Goal: Task Accomplishment & Management: Complete application form

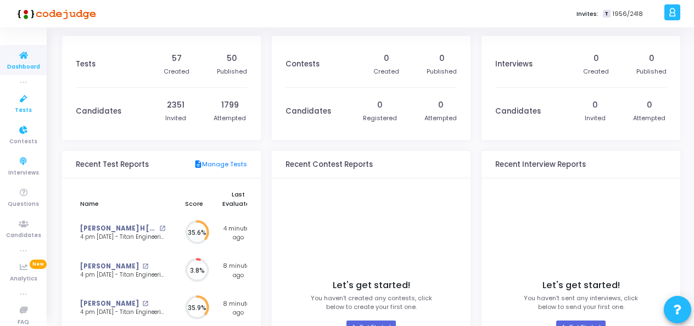
click at [13, 98] on icon at bounding box center [23, 99] width 23 height 14
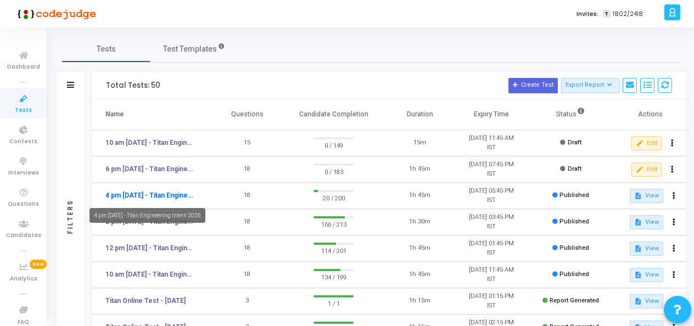
click at [180, 194] on link "4 pm [DATE] - Titan Engineering Intern 2026" at bounding box center [150, 195] width 90 height 10
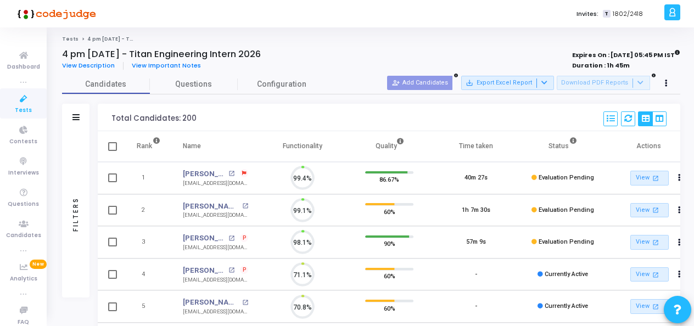
scroll to position [23, 27]
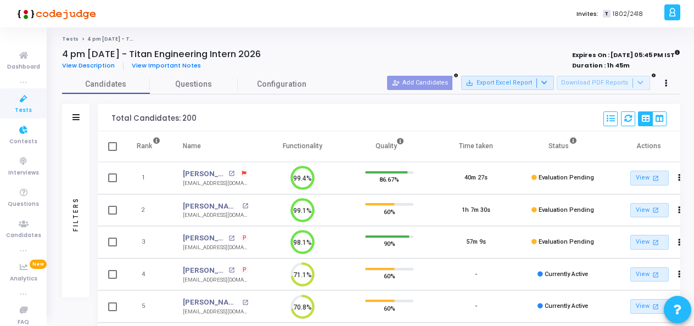
click at [15, 108] on span "Tests" at bounding box center [23, 110] width 17 height 9
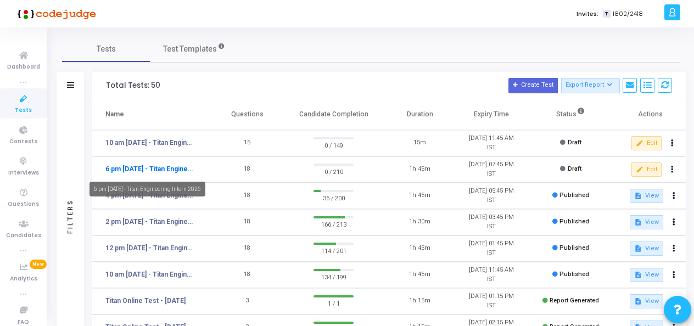
click at [156, 172] on link "6 pm [DATE] - Titan Engineering Intern 2026" at bounding box center [150, 169] width 90 height 10
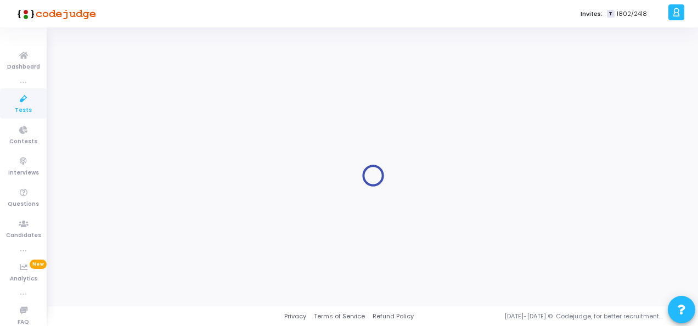
type input "6 pm [DATE] - Titan Engineering Intern 2026"
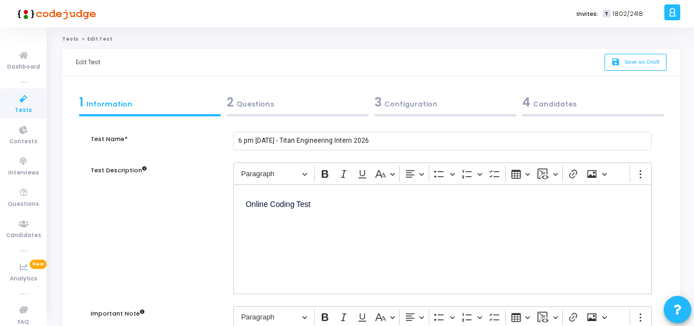
click at [560, 105] on div "4 Candidates" at bounding box center [593, 102] width 142 height 18
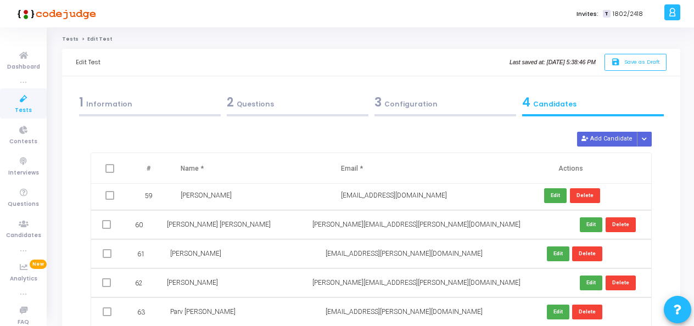
scroll to position [1812, 0]
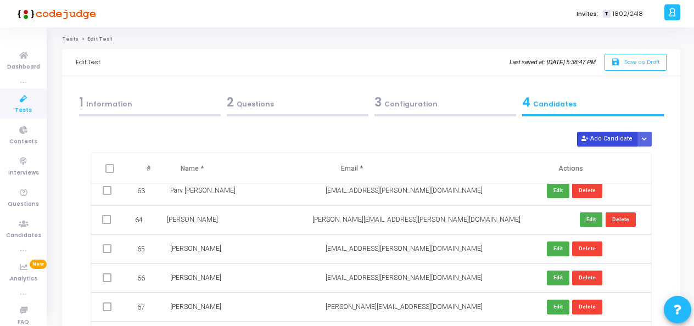
click at [600, 134] on button "Add Candidate" at bounding box center [607, 139] width 60 height 15
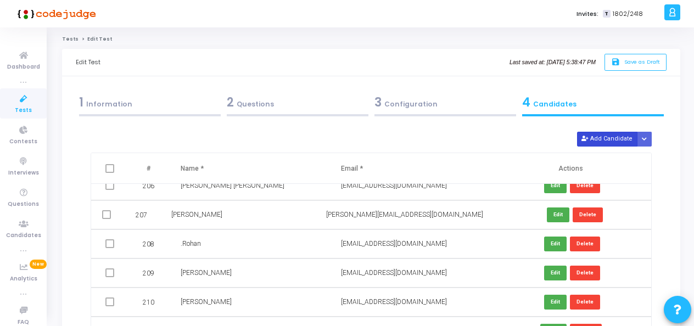
scroll to position [5996, 0]
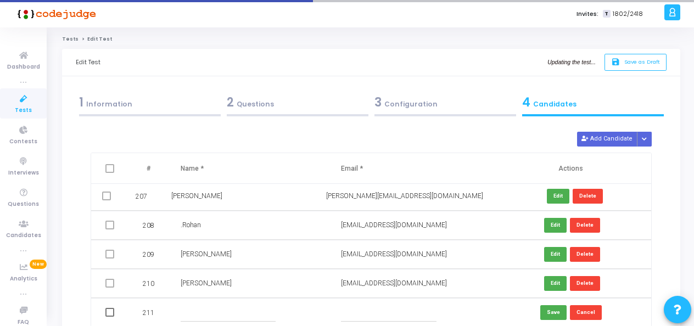
click at [218, 309] on input "text" at bounding box center [229, 313] width 96 height 18
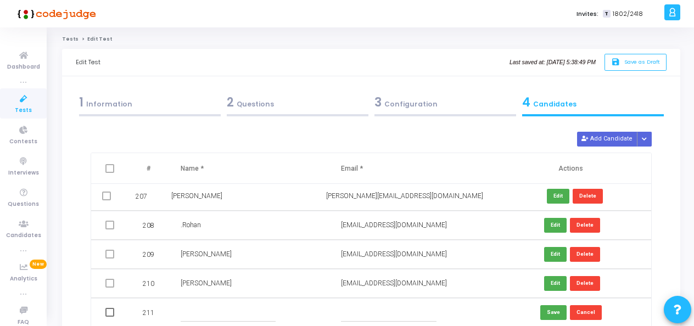
scroll to position [109, 0]
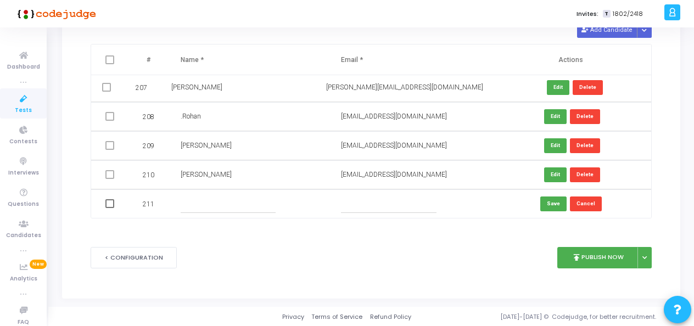
paste input "Sharanya Raj Verma"
type input "Sharanya Raj Verma"
click at [367, 206] on input "text" at bounding box center [389, 204] width 96 height 18
paste input "sharanyavermaraj@gmail.com"
type input "sharanyavermaraj@gmail.com"
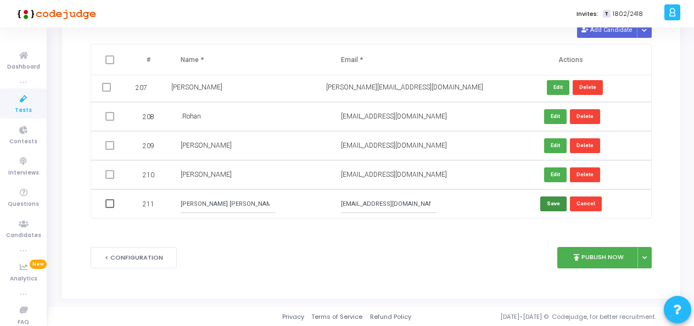
click at [550, 201] on button "Save" at bounding box center [553, 204] width 26 height 15
click at [597, 30] on button "Add Candidate" at bounding box center [607, 30] width 60 height 15
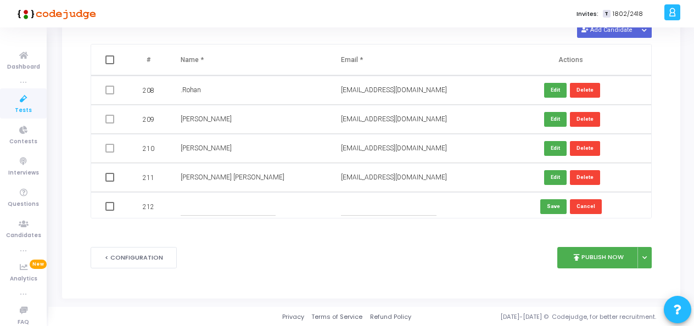
scroll to position [6025, 0]
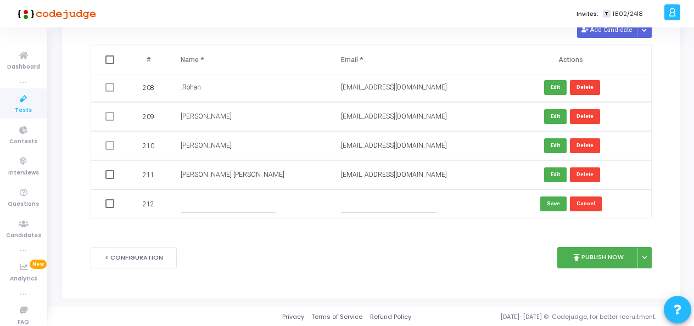
click at [238, 208] on input "text" at bounding box center [229, 204] width 96 height 18
paste input "Hiten D"
type input "Hiten D"
click at [352, 208] on input "text" at bounding box center [389, 204] width 96 height 18
paste input "dhiten520@gmail.com"
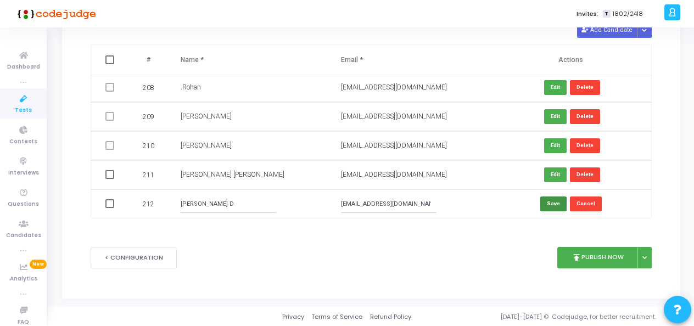
type input "dhiten520@gmail.com"
click at [548, 206] on button "Save" at bounding box center [553, 204] width 26 height 15
click at [610, 31] on button "Add Candidate" at bounding box center [607, 30] width 60 height 15
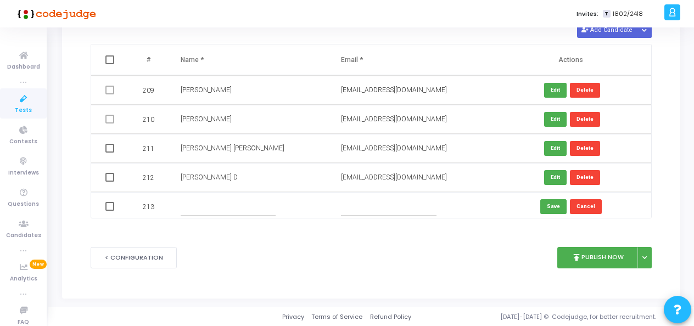
scroll to position [6054, 0]
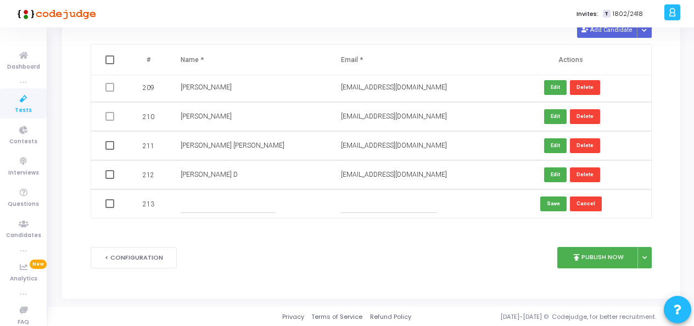
click at [243, 205] on input "text" at bounding box center [229, 204] width 96 height 18
paste input "Syed Abdul Haadi"
type input "Syed Abdul Haadi"
click at [385, 200] on input "text" at bounding box center [389, 204] width 96 height 18
paste input "abdulhaadi1808@gmail.com"
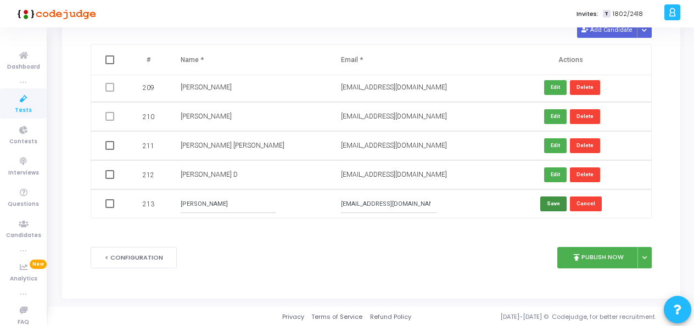
type input "abdulhaadi1808@gmail.com"
click at [552, 204] on button "Save" at bounding box center [553, 204] width 26 height 15
click at [623, 33] on button "Add Candidate" at bounding box center [607, 30] width 60 height 15
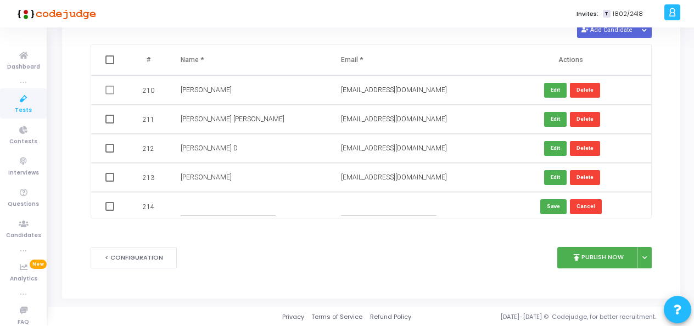
scroll to position [6083, 0]
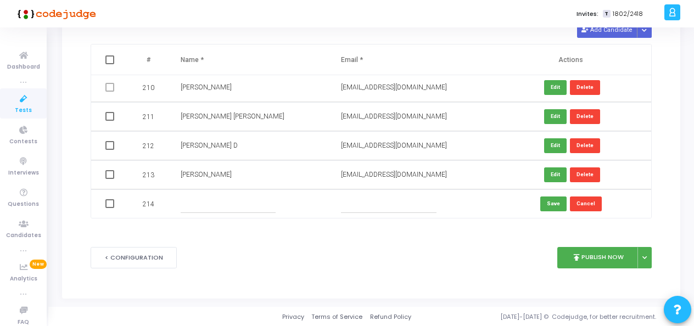
click at [223, 212] on input "text" at bounding box center [229, 204] width 96 height 18
paste input "Vishal R"
type input "Vishal R"
click at [350, 206] on input "text" at bounding box center [389, 204] width 96 height 18
paste input "Shetty-vishal27shetty@gmail.com"
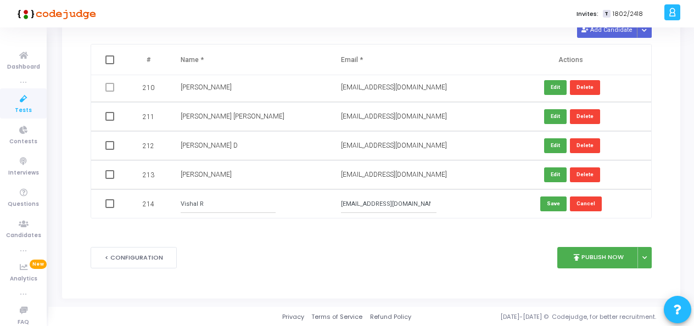
scroll to position [0, 2]
type input "Shetty-vishal27shetty@gmail.com"
click at [548, 201] on button "Save" at bounding box center [553, 204] width 26 height 15
click at [616, 32] on button "Add Candidate" at bounding box center [607, 30] width 60 height 15
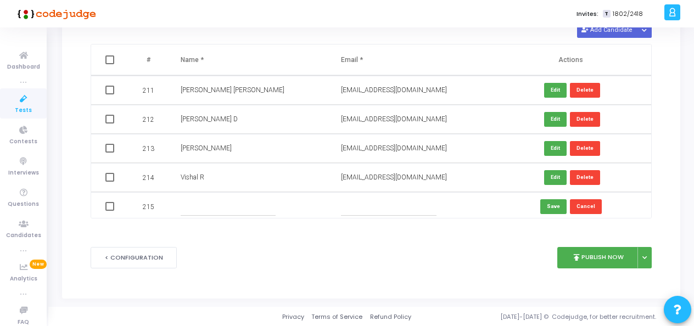
scroll to position [6112, 0]
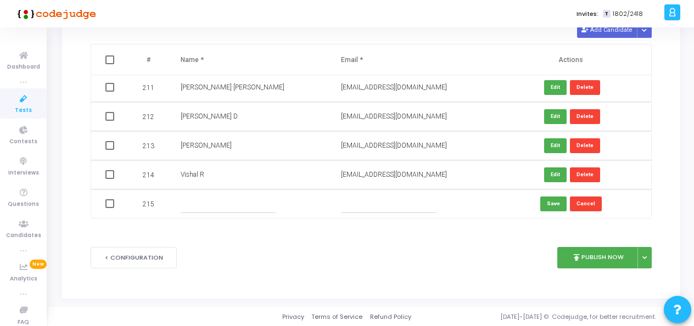
click at [202, 210] on input "text" at bounding box center [229, 204] width 96 height 18
paste input "Chaithanya R"
type input "Chaithanya R"
click at [367, 203] on input "text" at bounding box center [389, 204] width 96 height 18
paste input "chaithanyargowda2003@gmail.com"
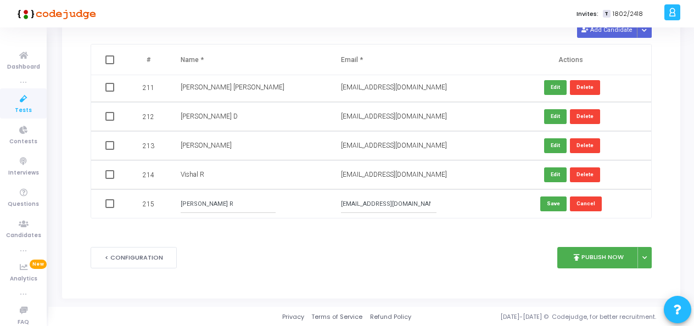
scroll to position [0, 9]
type input "chaithanyargowda2003@gmail.com"
click at [547, 206] on button "Save" at bounding box center [553, 204] width 26 height 15
click at [610, 32] on button "Add Candidate" at bounding box center [607, 30] width 60 height 15
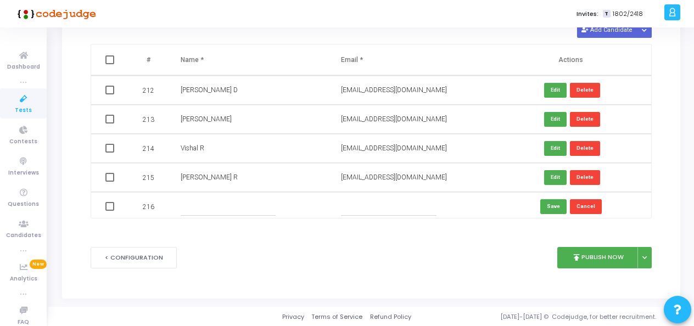
scroll to position [6141, 0]
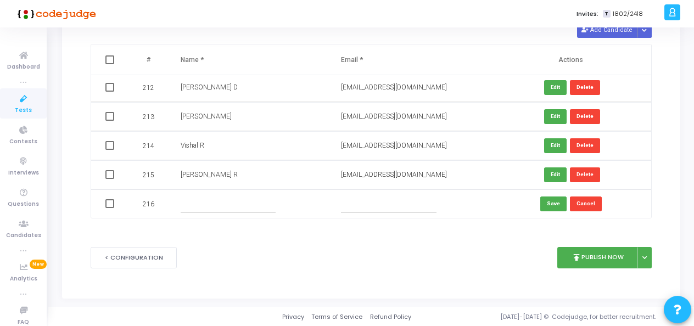
click at [239, 210] on input "text" at bounding box center [229, 204] width 96 height 18
paste input "Vishal Purushotham"
type input "Vishal Purushotham"
click at [376, 208] on input "text" at bounding box center [389, 204] width 96 height 18
paste input "buvan5894@gmail.com"
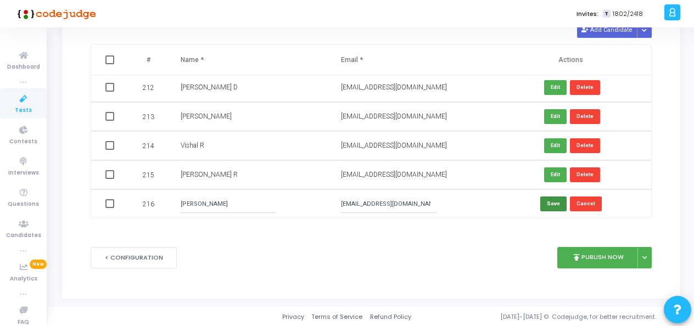
type input "buvan5894@gmail.com"
click at [548, 204] on button "Save" at bounding box center [553, 204] width 26 height 15
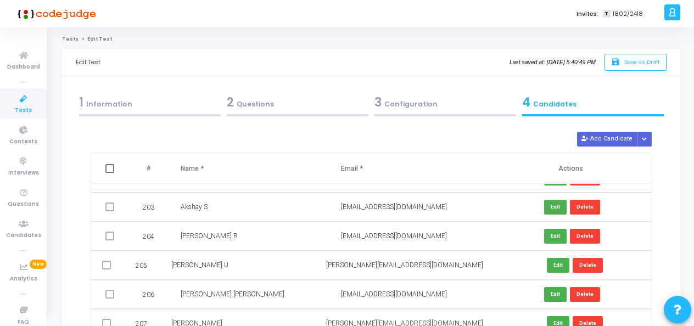
scroll to position [5867, 0]
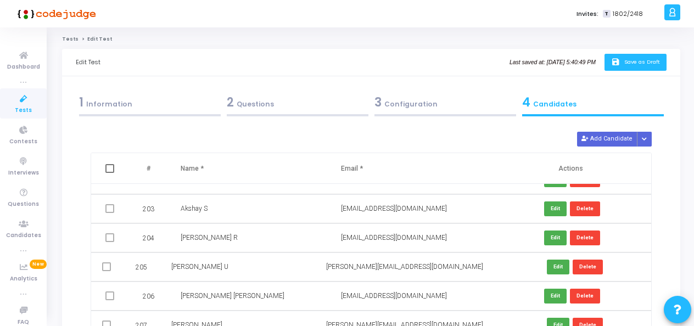
click at [635, 66] on button "save Save as Draft" at bounding box center [635, 62] width 62 height 17
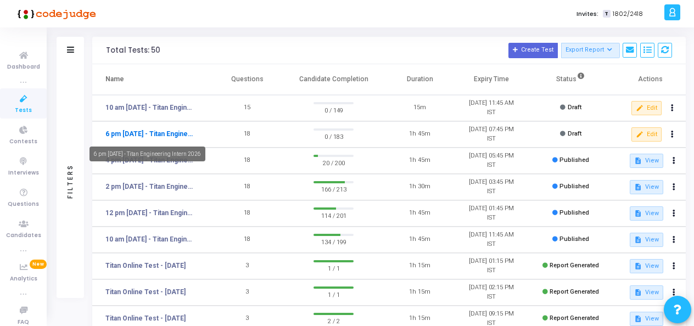
click at [161, 135] on link "6 pm [DATE] - Titan Engineering Intern 2026" at bounding box center [150, 134] width 90 height 10
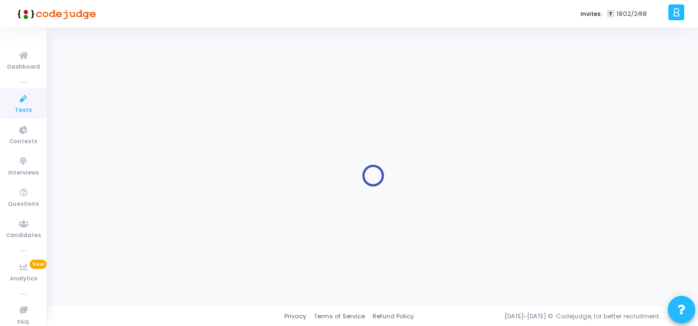
type input "6 pm [DATE] - Titan Engineering Intern 2026"
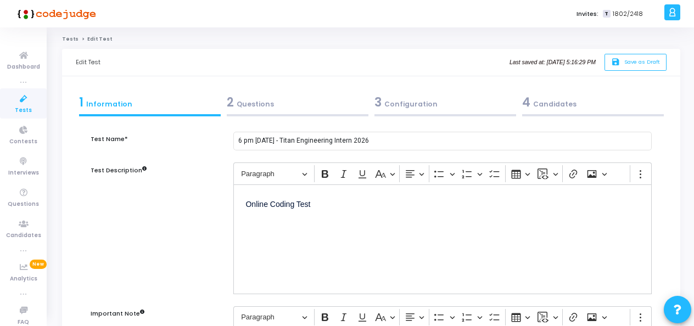
click at [276, 103] on div "2 Questions" at bounding box center [298, 102] width 142 height 18
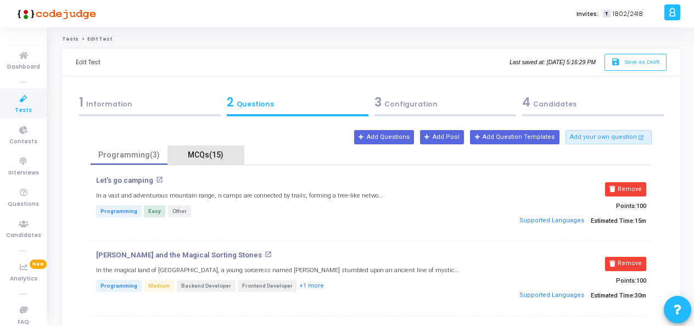
click at [205, 153] on div "MCQs(15)" at bounding box center [206, 155] width 64 height 12
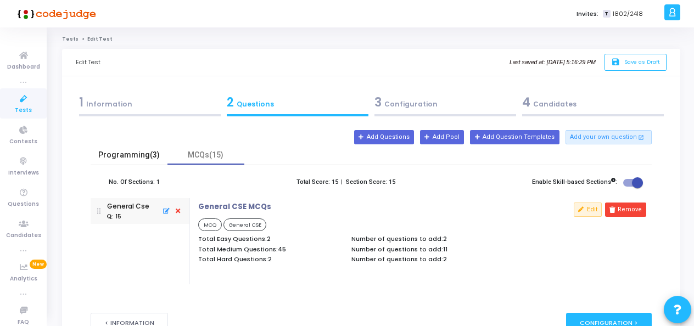
click at [150, 157] on div "Programming(3)" at bounding box center [129, 155] width 64 height 12
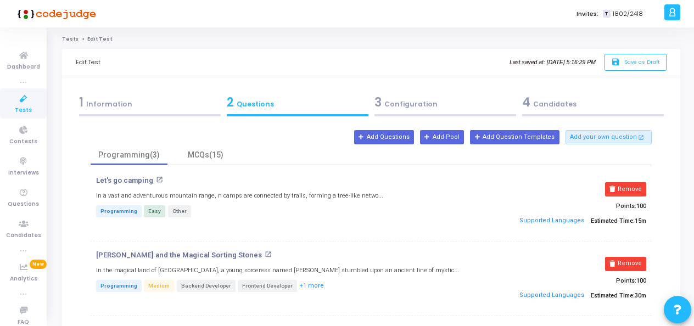
click at [395, 103] on div "3 Configuration" at bounding box center [445, 102] width 142 height 18
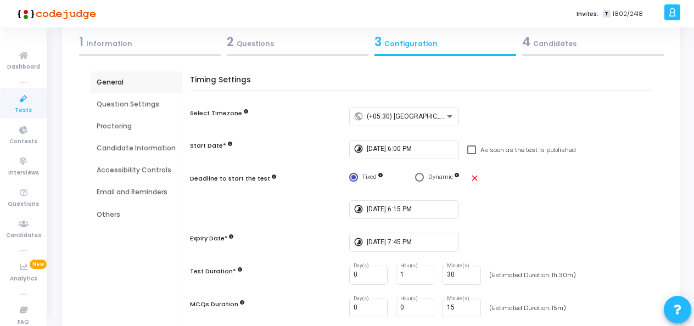
scroll to position [60, 0]
click at [120, 105] on div "Question Settings" at bounding box center [136, 105] width 79 height 10
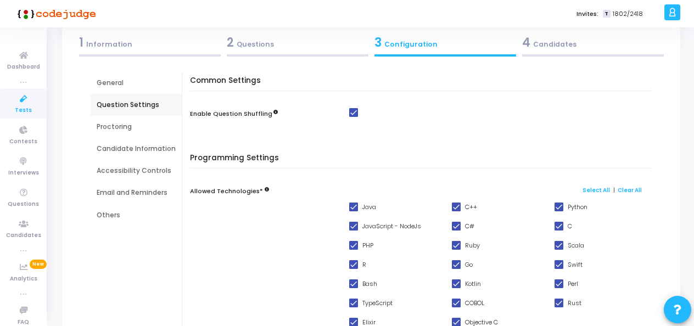
click at [120, 126] on div "Proctoring" at bounding box center [136, 127] width 79 height 10
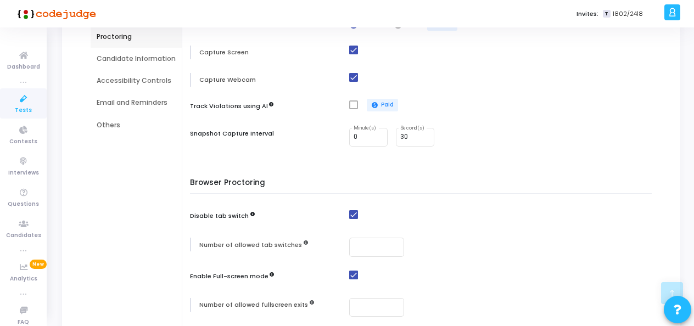
scroll to position [115, 0]
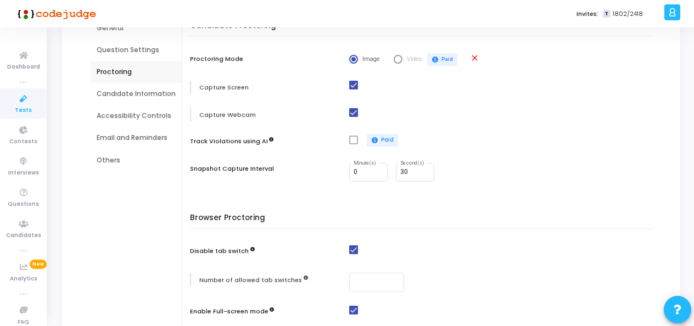
click at [148, 99] on div "Candidate Information" at bounding box center [136, 94] width 91 height 22
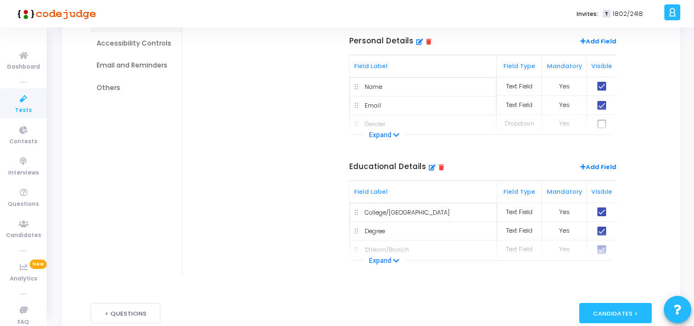
scroll to position [132, 0]
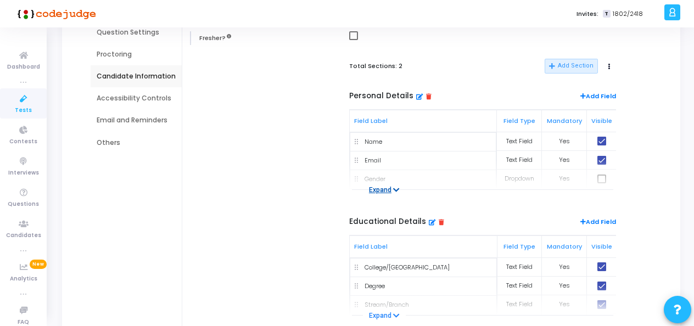
click at [385, 189] on button "Expand" at bounding box center [384, 189] width 43 height 11
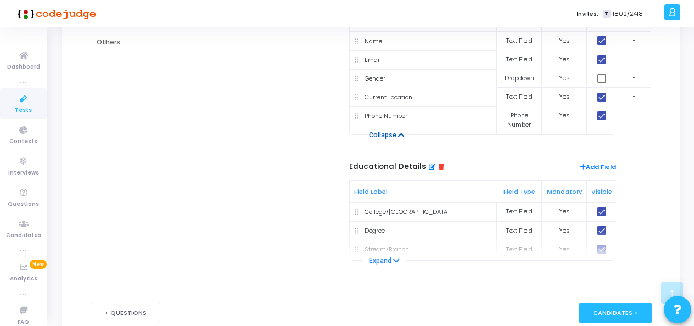
scroll to position [287, 0]
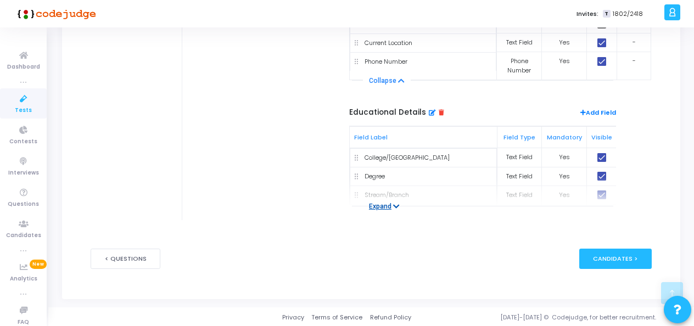
click at [380, 206] on button "Expand" at bounding box center [384, 206] width 43 height 11
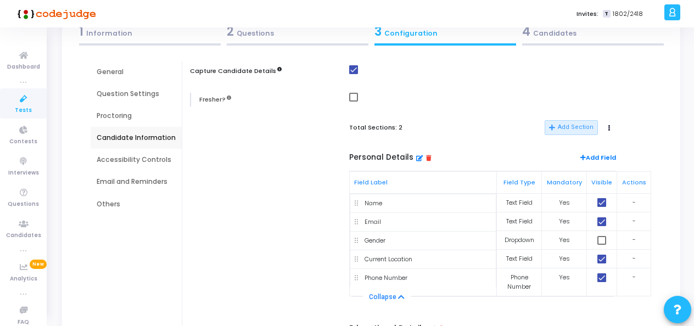
scroll to position [49, 0]
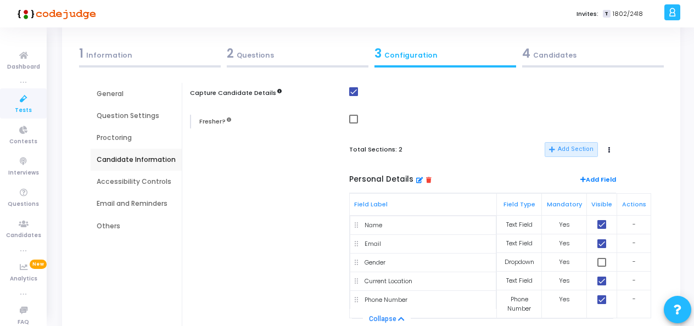
click at [143, 187] on div "Accessibility Controls" at bounding box center [136, 182] width 91 height 22
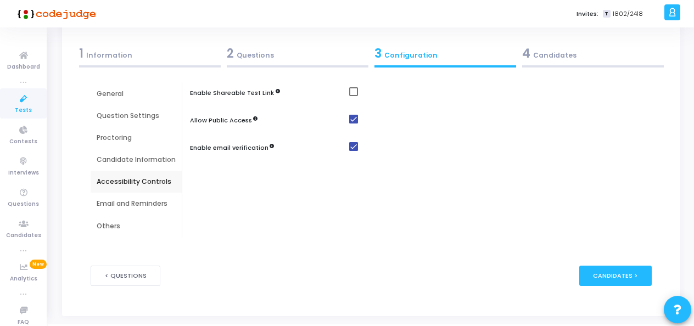
click at [143, 205] on div "Email and Reminders" at bounding box center [136, 204] width 79 height 10
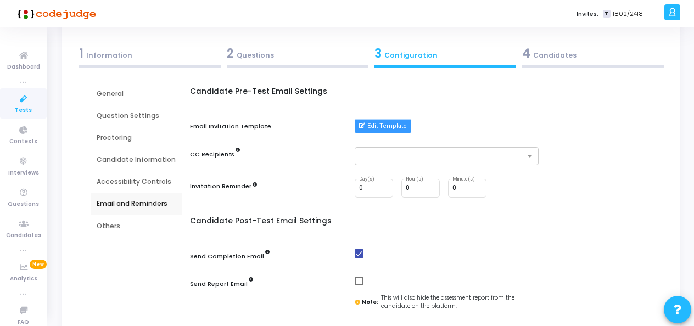
click at [374, 128] on button "Edit Template" at bounding box center [383, 126] width 57 height 14
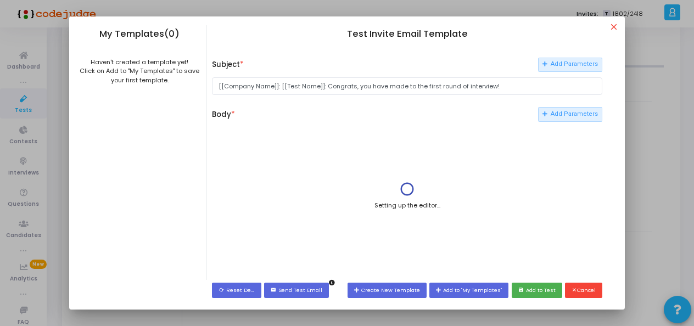
scroll to position [0, 0]
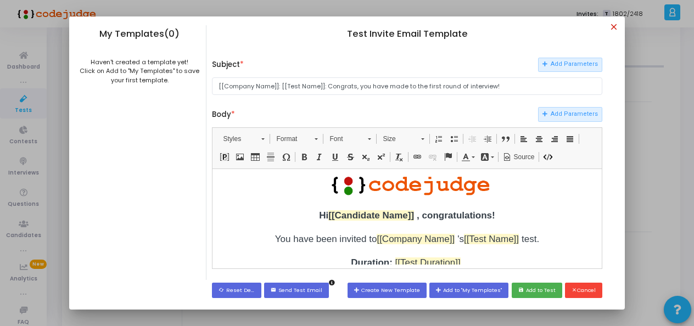
click at [616, 26] on mat-icon "close" at bounding box center [615, 28] width 13 height 13
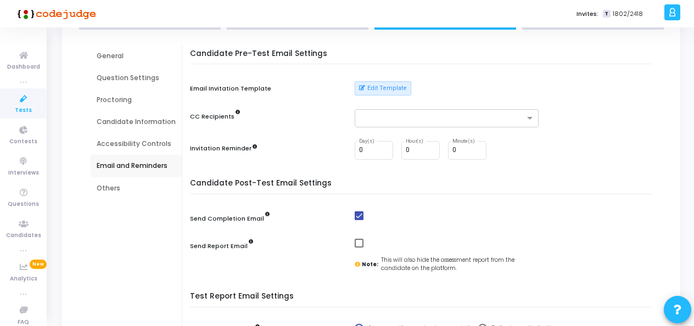
scroll to position [104, 0]
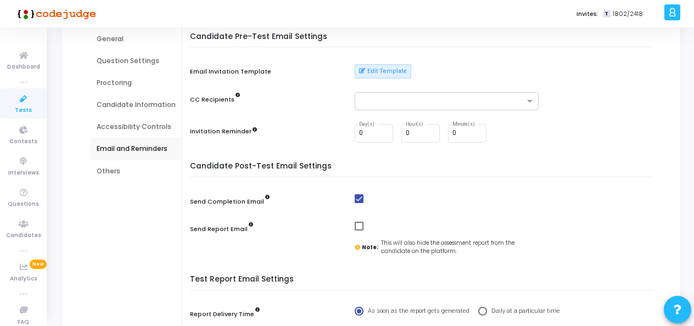
click at [105, 174] on div "Others" at bounding box center [136, 171] width 79 height 10
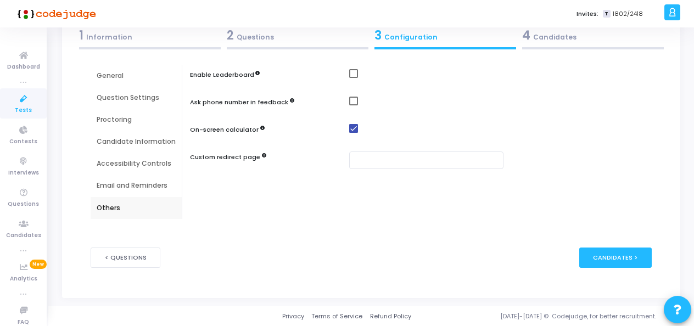
click at [556, 38] on div "4 Candidates" at bounding box center [593, 35] width 142 height 18
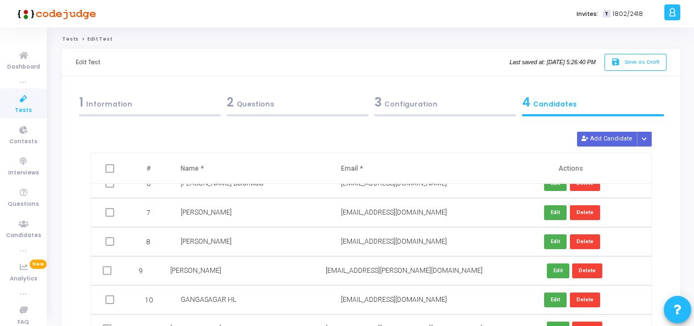
scroll to position [0, 0]
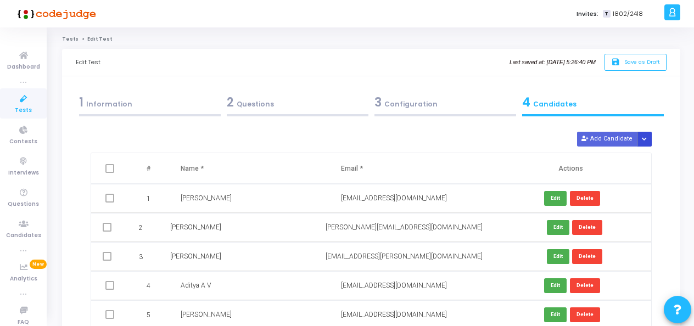
click at [643, 140] on icon "Button group with nested dropdown" at bounding box center [644, 139] width 5 height 5
click at [621, 158] on button "Upload Candidate List" at bounding box center [609, 159] width 84 height 15
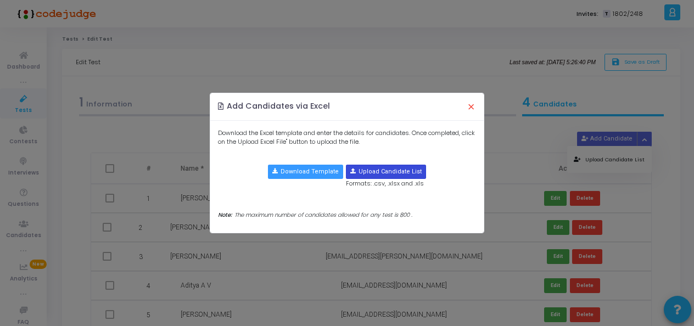
click at [369, 169] on input "file" at bounding box center [385, 171] width 79 height 13
type input "C:\fakepath\Add on 6 pm.xlsx"
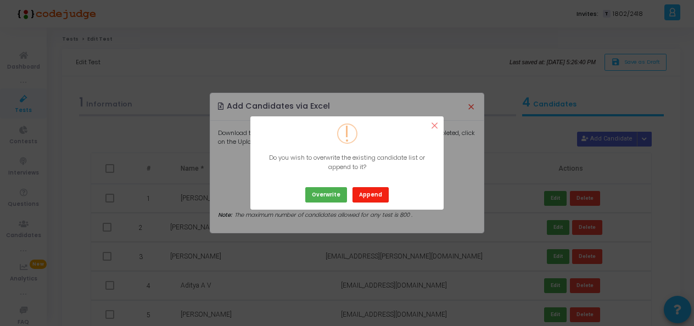
click at [362, 192] on button "Append" at bounding box center [370, 194] width 36 height 15
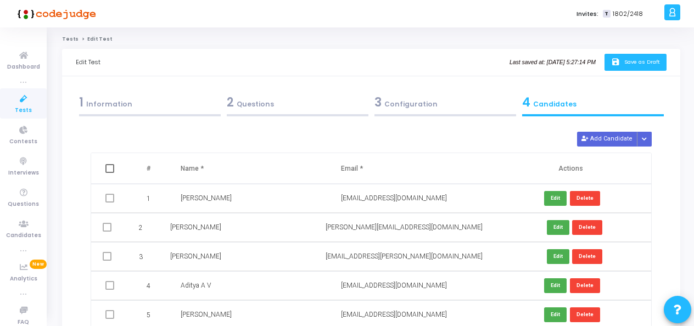
click at [629, 57] on button "save Save as Draft" at bounding box center [635, 62] width 62 height 17
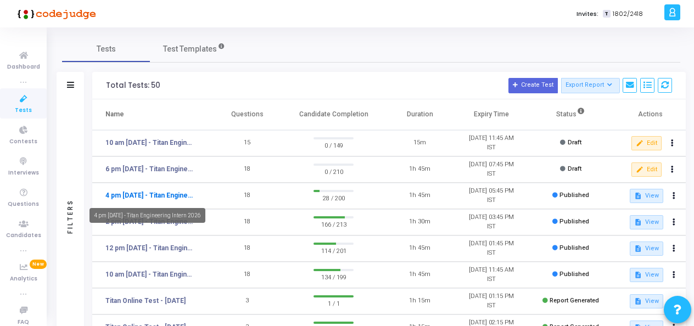
click at [168, 198] on link "4 pm [DATE] - Titan Engineering Intern 2026" at bounding box center [150, 195] width 90 height 10
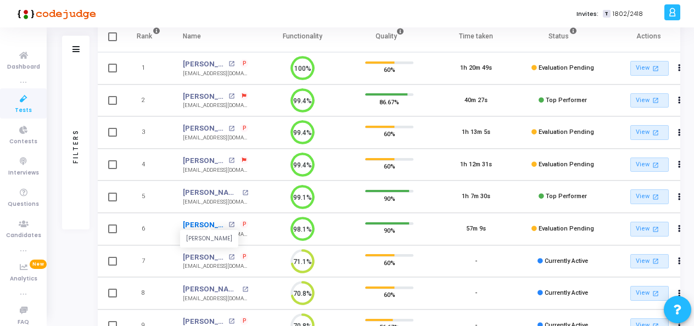
scroll to position [165, 0]
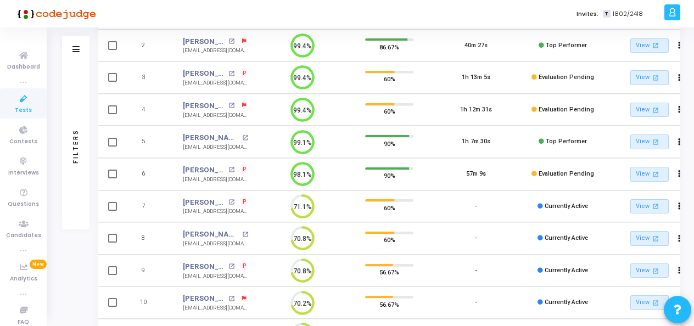
click at [23, 102] on icon at bounding box center [23, 99] width 23 height 14
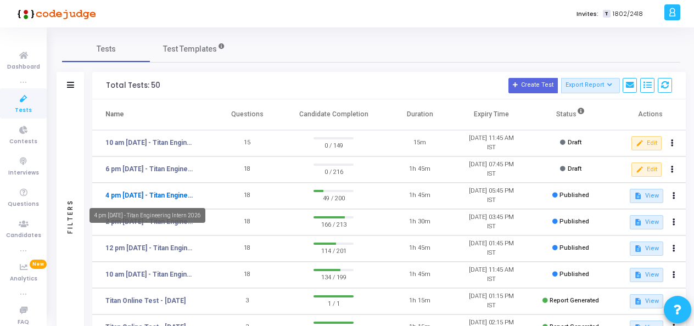
click at [176, 194] on link "4 pm [DATE] - Titan Engineering Intern 2026" at bounding box center [150, 195] width 90 height 10
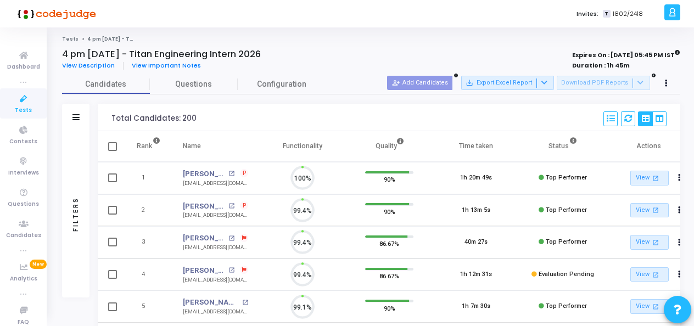
scroll to position [23, 27]
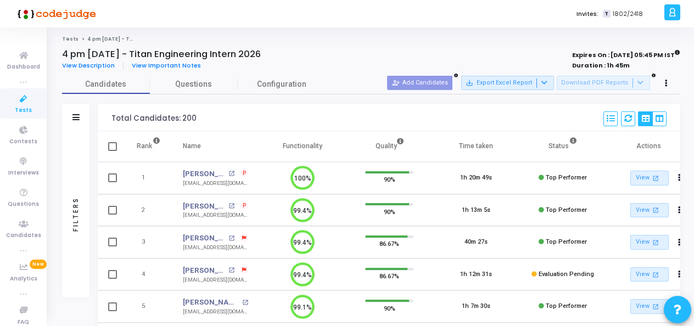
click at [20, 96] on icon at bounding box center [23, 99] width 23 height 14
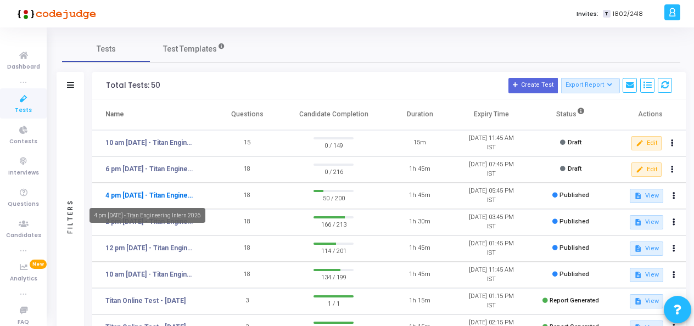
click at [148, 196] on link "4 pm [DATE] - Titan Engineering Intern 2026" at bounding box center [150, 195] width 90 height 10
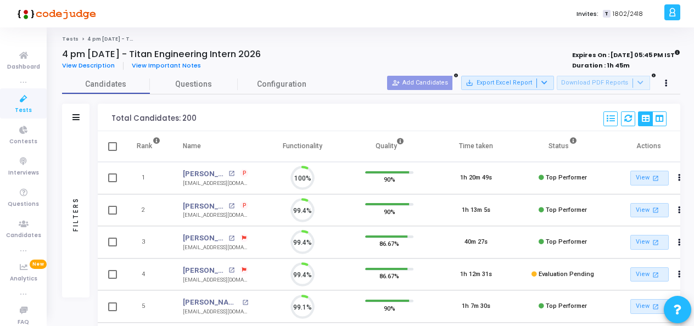
scroll to position [23, 27]
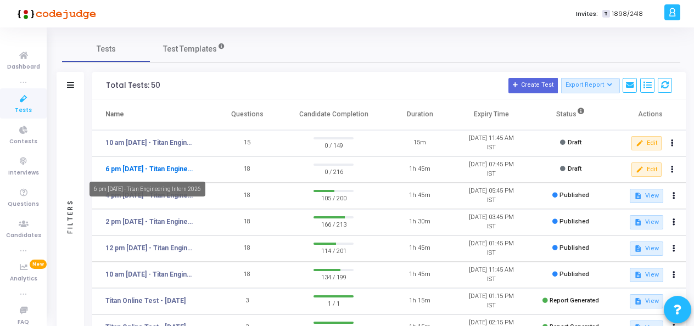
click at [154, 169] on link "6 pm [DATE] - Titan Engineering Intern 2026" at bounding box center [150, 169] width 90 height 10
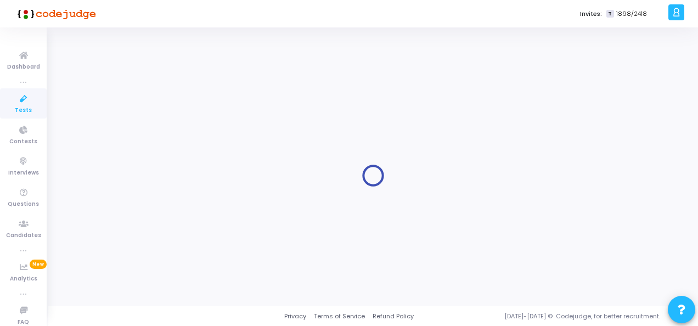
type input "6 pm [DATE] - Titan Engineering Intern 2026"
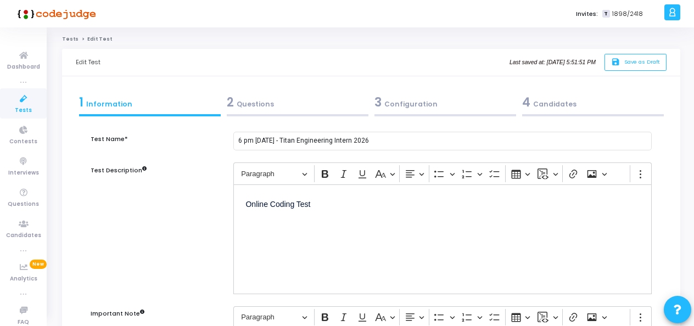
click at [263, 108] on div "2 Questions" at bounding box center [298, 102] width 142 height 18
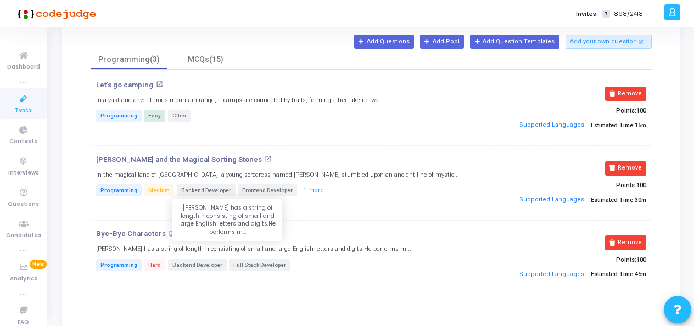
scroll to position [55, 0]
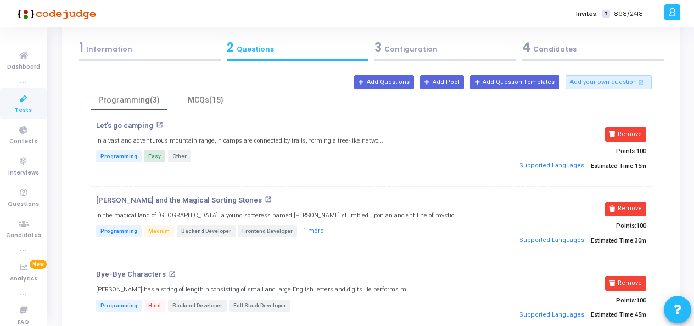
click at [428, 49] on div "3 Configuration" at bounding box center [445, 47] width 142 height 18
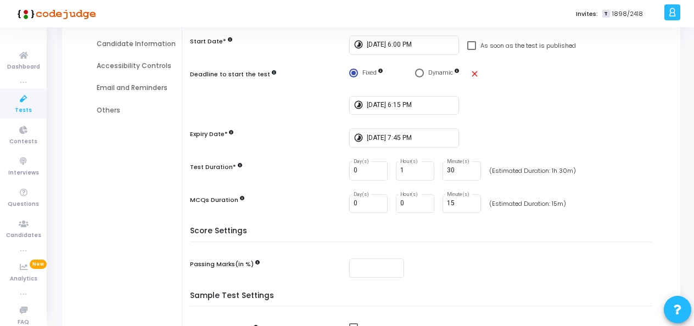
scroll to position [110, 0]
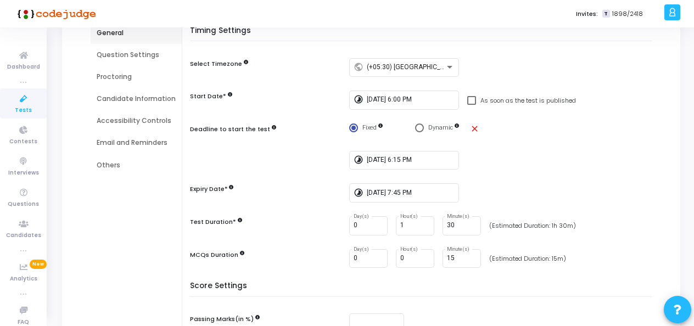
click at [119, 56] on div "Question Settings" at bounding box center [136, 55] width 79 height 10
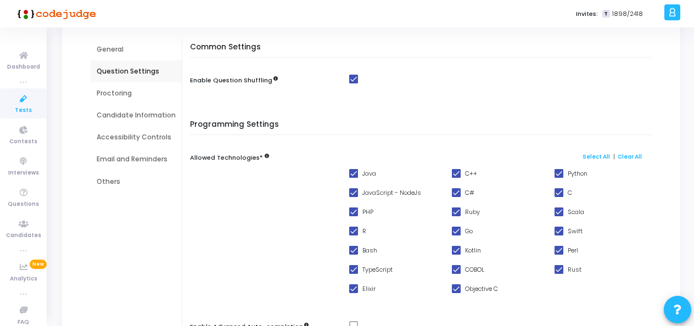
scroll to position [55, 0]
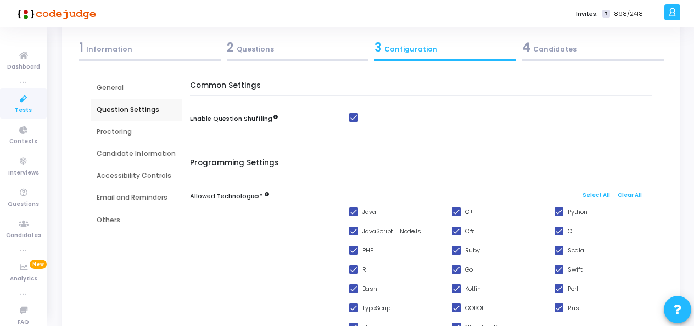
click at [113, 131] on div "Proctoring" at bounding box center [136, 132] width 79 height 10
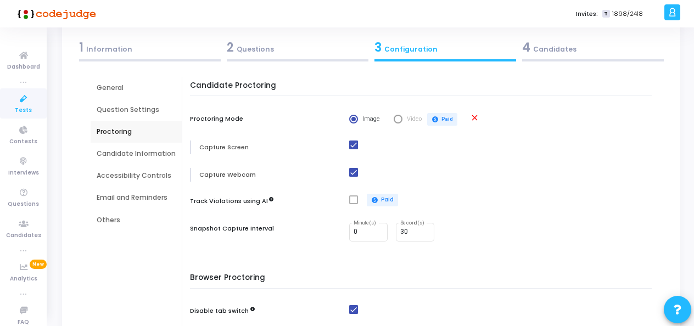
click at [149, 154] on div "Candidate Information" at bounding box center [136, 154] width 79 height 10
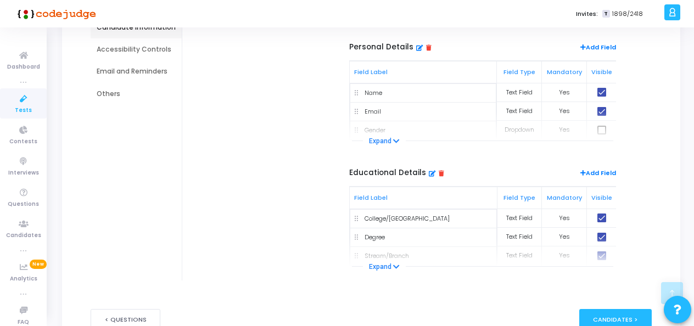
scroll to position [165, 0]
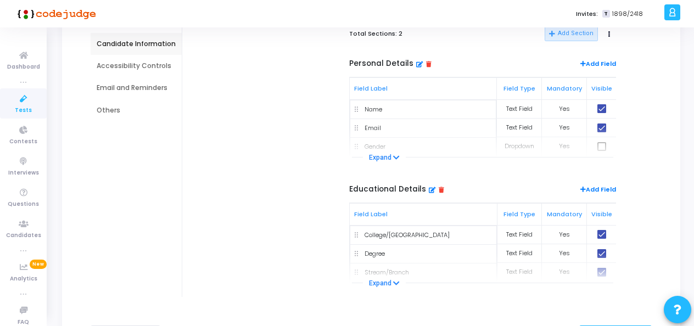
click at [134, 65] on div "Accessibility Controls" at bounding box center [136, 66] width 79 height 10
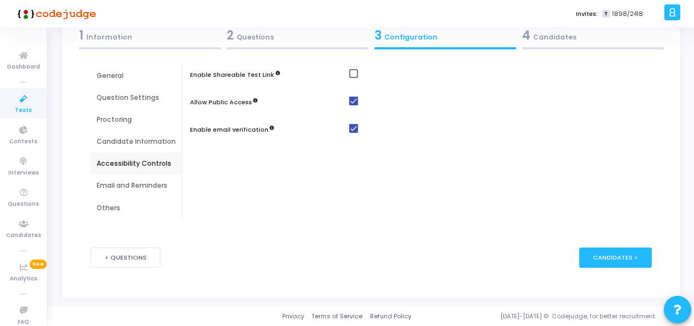
scroll to position [67, 0]
click at [143, 187] on div "Email and Reminders" at bounding box center [136, 186] width 79 height 10
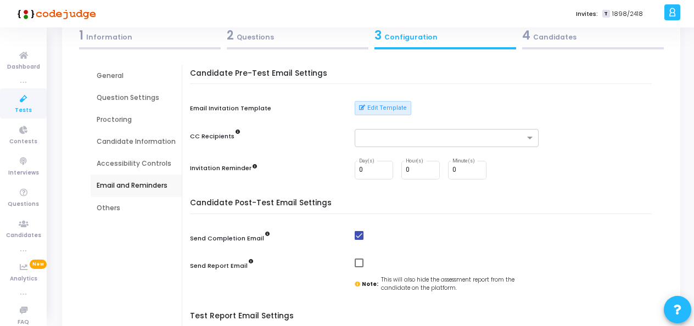
scroll to position [12, 0]
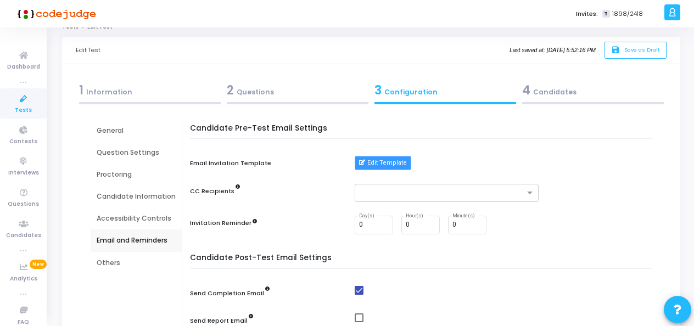
click at [389, 167] on button "Edit Template" at bounding box center [383, 163] width 57 height 14
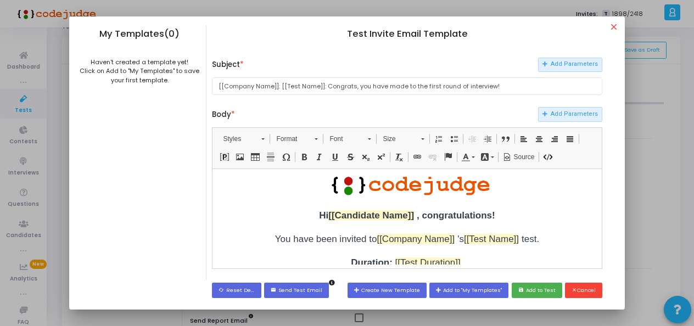
scroll to position [0, 0]
click at [615, 30] on mat-icon "close" at bounding box center [615, 28] width 13 height 13
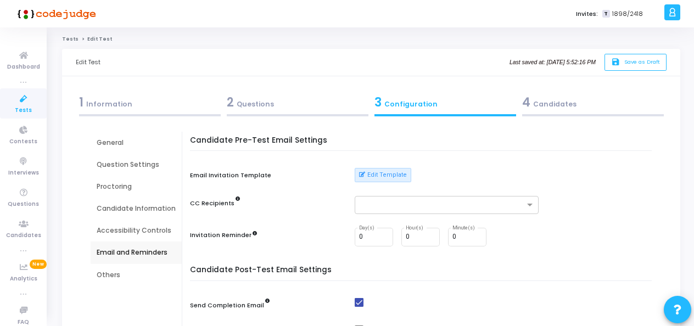
scroll to position [12, 0]
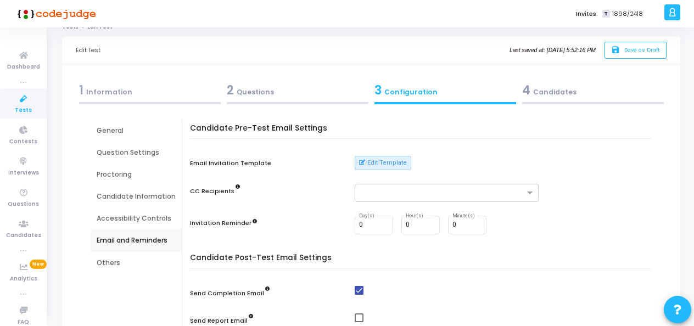
click at [116, 263] on div "Others" at bounding box center [136, 263] width 79 height 10
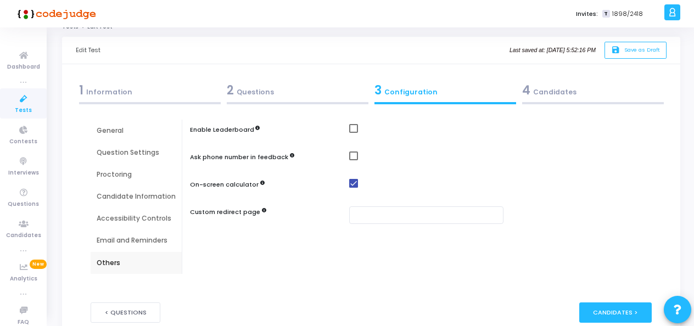
click at [128, 131] on div "General" at bounding box center [136, 131] width 79 height 10
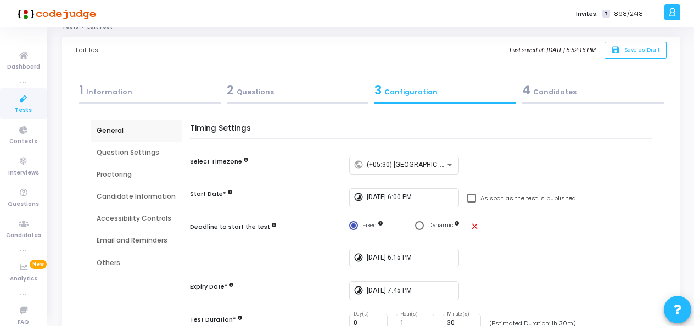
click at [546, 93] on div "4 Candidates" at bounding box center [593, 90] width 142 height 18
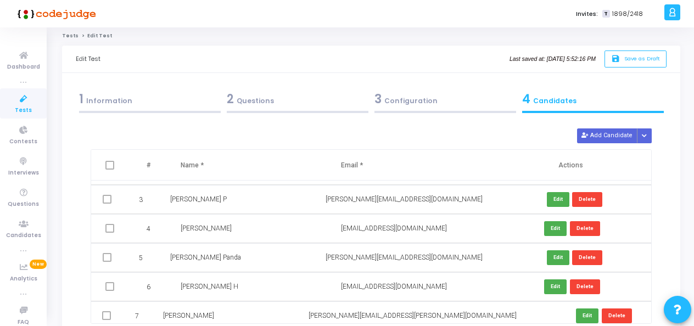
scroll to position [0, 0]
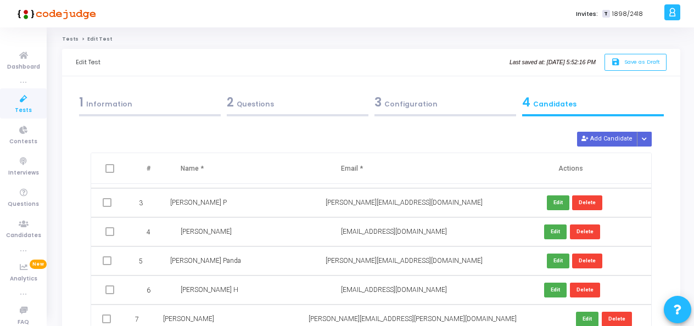
click at [270, 104] on div "2 Questions" at bounding box center [298, 102] width 142 height 18
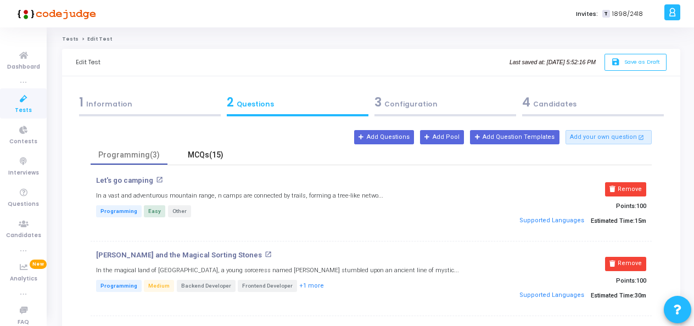
click at [211, 152] on div "MCQs(15)" at bounding box center [206, 155] width 64 height 12
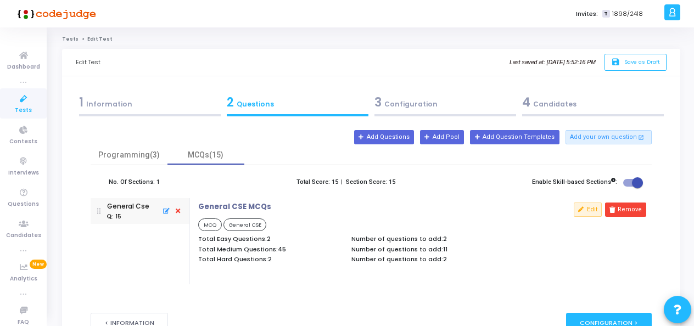
click at [157, 108] on div "1 Information" at bounding box center [150, 102] width 142 height 18
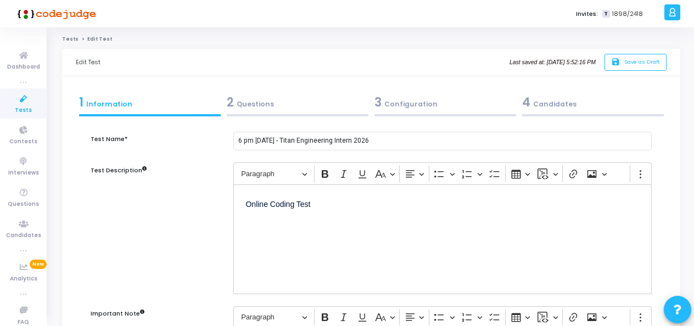
click at [414, 101] on div "3 Configuration" at bounding box center [445, 102] width 142 height 18
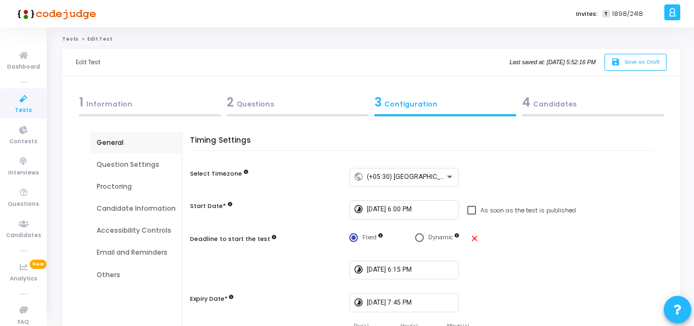
click at [548, 103] on div "4 Candidates" at bounding box center [593, 102] width 142 height 18
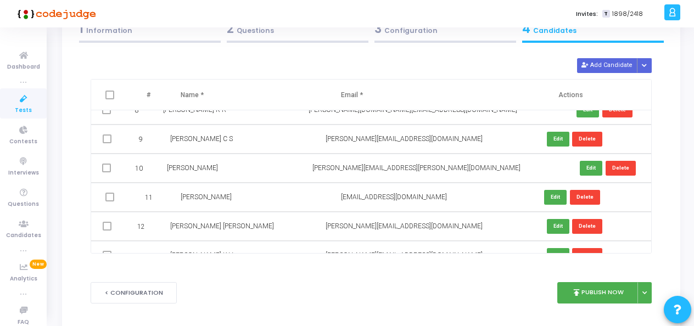
scroll to position [103, 0]
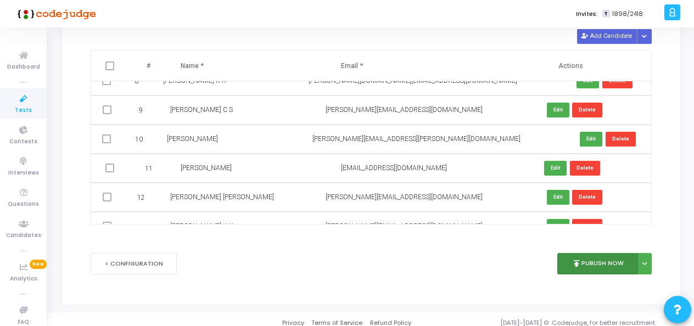
click at [577, 265] on icon "publish" at bounding box center [576, 264] width 10 height 10
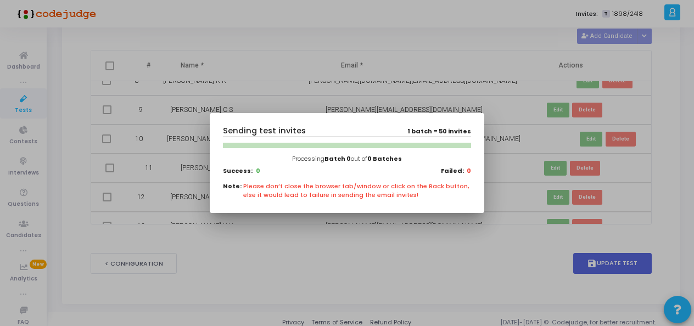
scroll to position [0, 0]
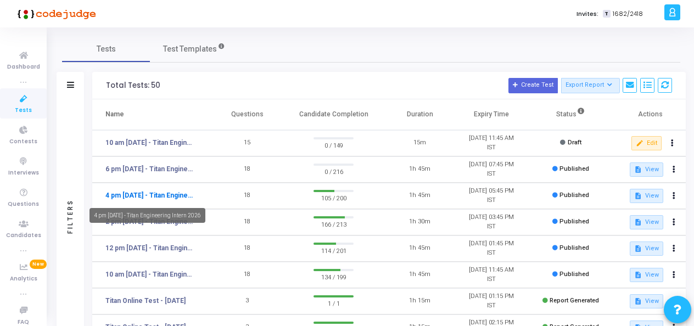
click at [167, 197] on link "4 pm [DATE] - Titan Engineering Intern 2026" at bounding box center [150, 195] width 90 height 10
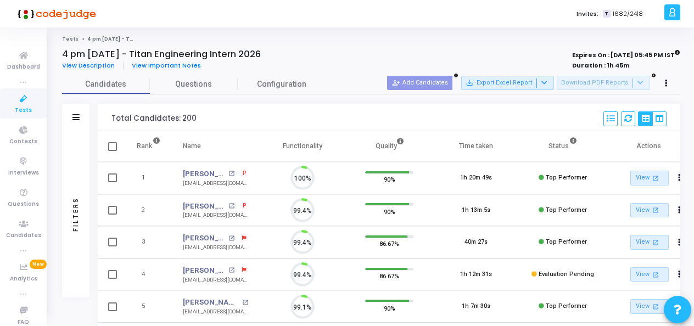
scroll to position [23, 27]
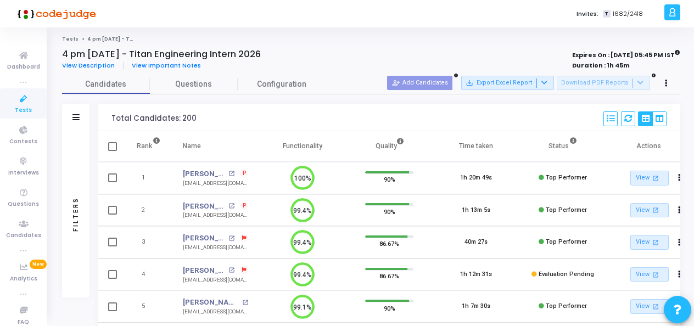
click at [17, 104] on icon at bounding box center [23, 99] width 23 height 14
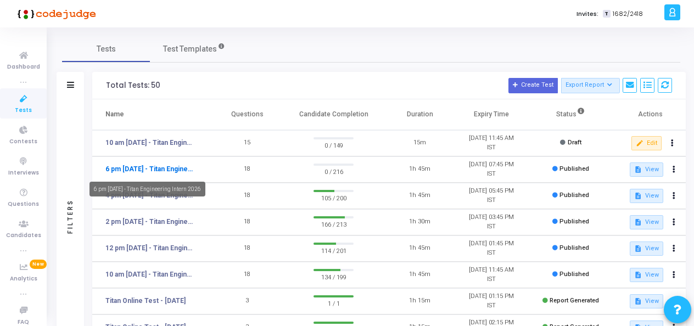
click at [159, 167] on link "6 pm [DATE] - Titan Engineering Intern 2026" at bounding box center [150, 169] width 90 height 10
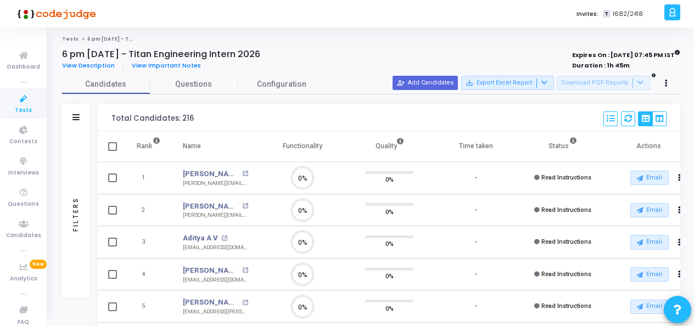
scroll to position [23, 27]
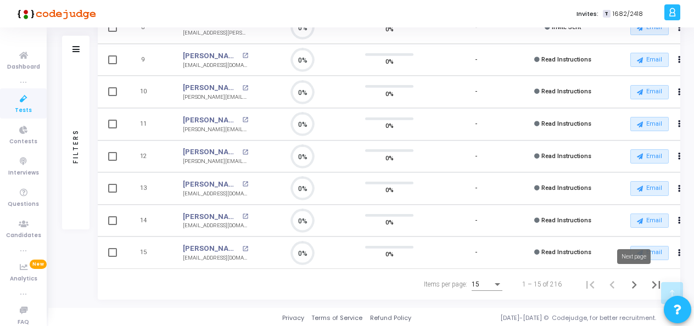
click at [636, 282] on icon "Next page" at bounding box center [633, 284] width 15 height 15
click at [635, 278] on icon "Next page" at bounding box center [633, 284] width 15 height 15
click at [631, 281] on icon "Next page" at bounding box center [633, 284] width 15 height 15
click at [634, 278] on icon "Next page" at bounding box center [633, 284] width 15 height 15
click at [630, 282] on icon "Next page" at bounding box center [633, 284] width 15 height 15
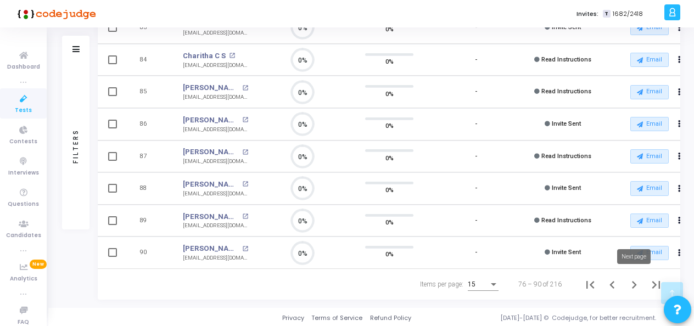
click at [627, 285] on icon "Next page" at bounding box center [633, 284] width 15 height 15
click at [633, 285] on icon "Next page" at bounding box center [633, 284] width 15 height 15
click at [658, 284] on icon "Last page" at bounding box center [655, 284] width 15 height 15
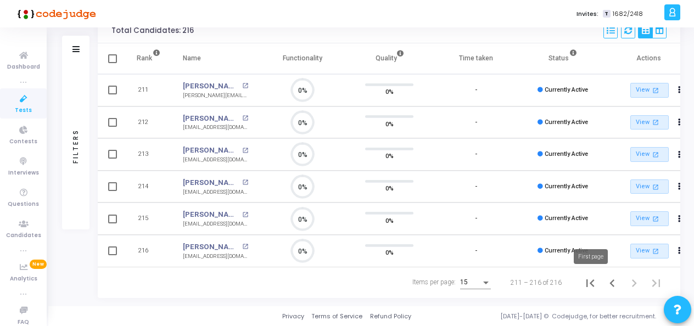
click at [590, 283] on icon "First page" at bounding box center [590, 283] width 8 height 8
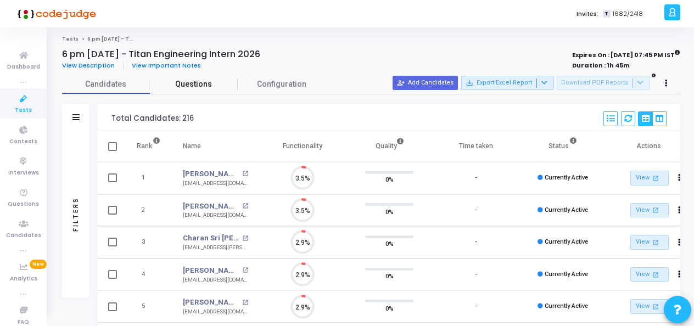
click at [199, 85] on span "Questions" at bounding box center [194, 85] width 88 height 12
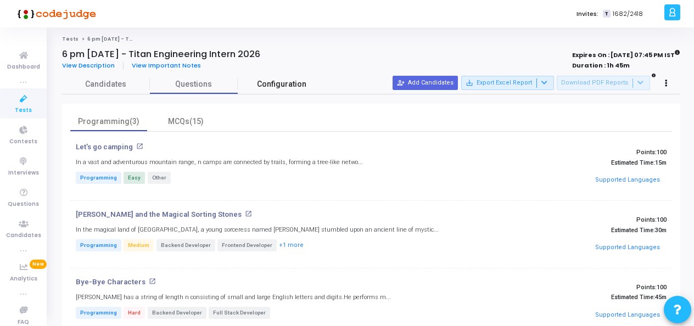
click at [289, 83] on span "Configuration" at bounding box center [281, 85] width 49 height 12
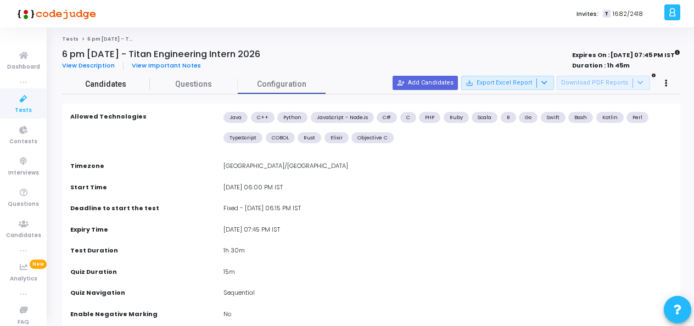
click at [93, 80] on span "Candidates" at bounding box center [106, 85] width 88 height 12
